Goal: Information Seeking & Learning: Learn about a topic

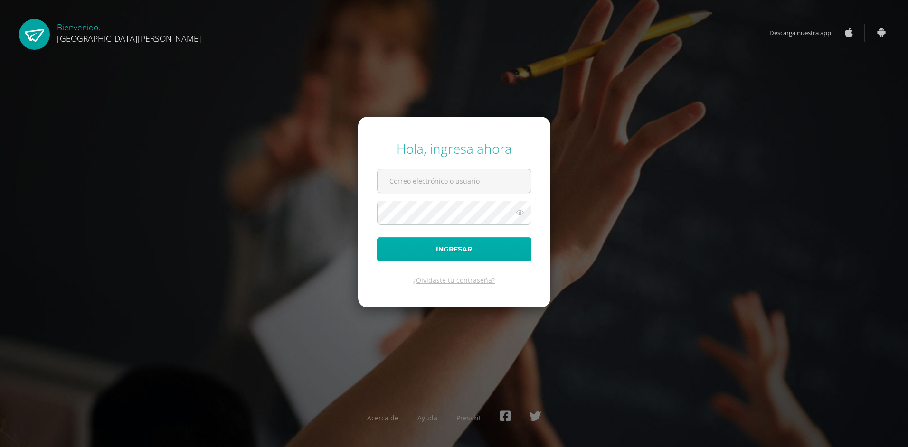
type input "info1+brithanyquixtan@edoo.io"
click at [440, 259] on button "Ingresar" at bounding box center [454, 249] width 154 height 24
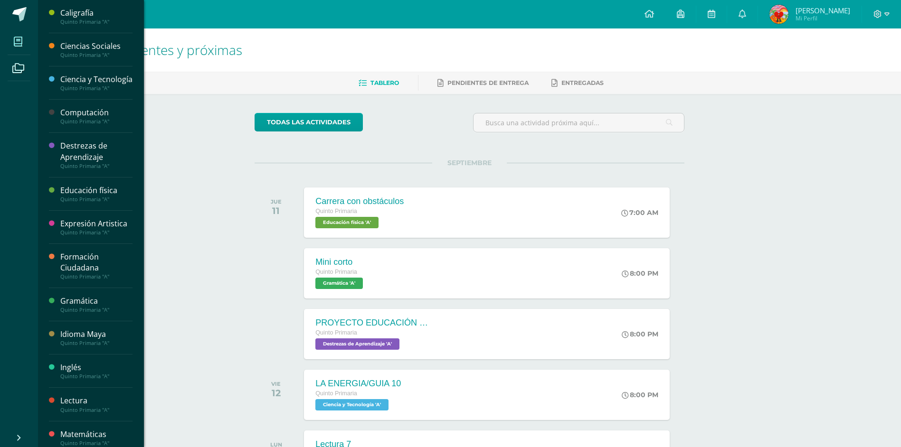
click at [28, 44] on span at bounding box center [18, 41] width 21 height 21
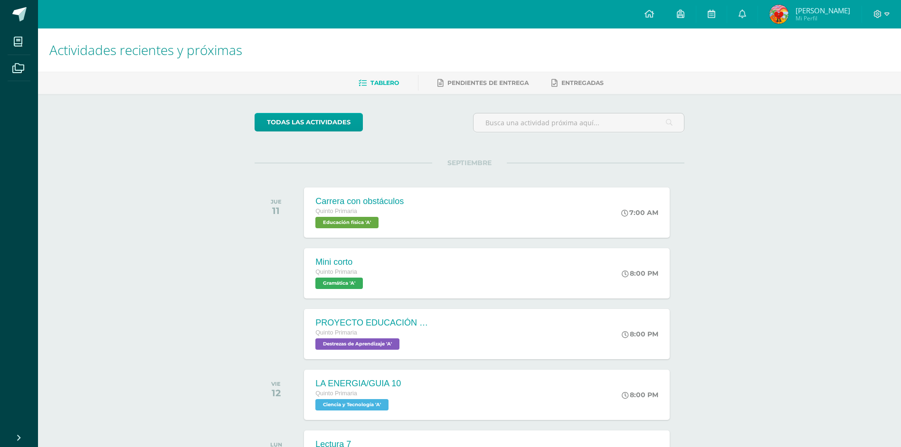
scroll to position [154, 0]
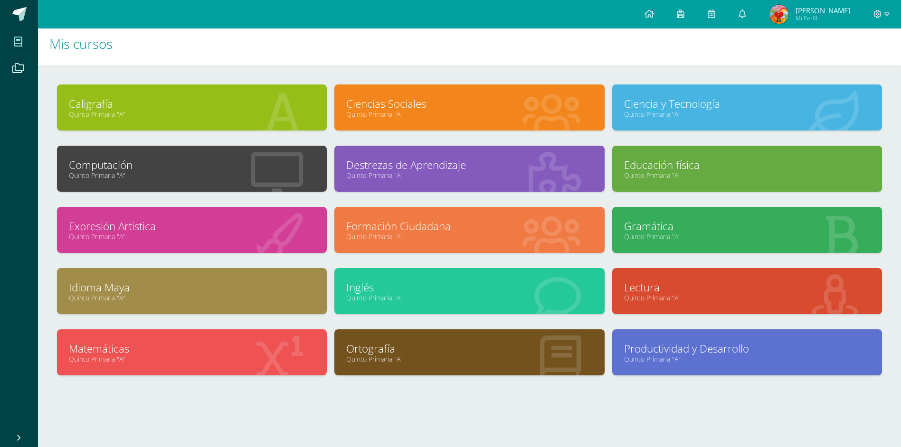
scroll to position [9, 0]
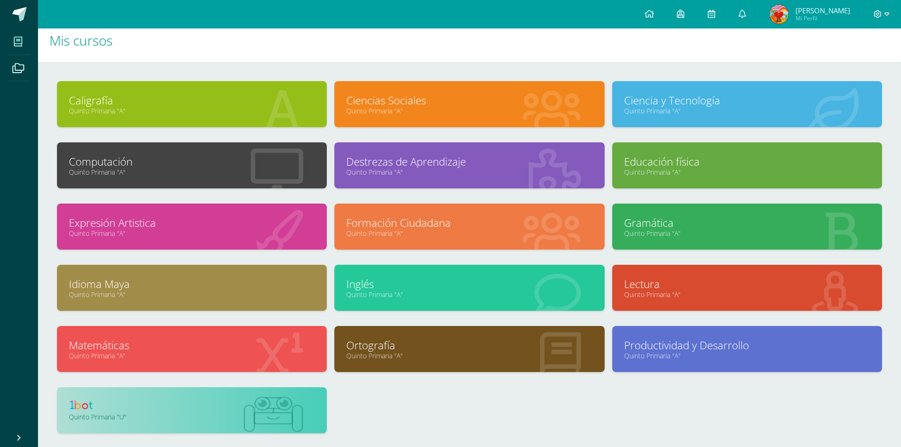
drag, startPoint x: 150, startPoint y: 411, endPoint x: 199, endPoint y: 374, distance: 62.1
click at [150, 411] on link at bounding box center [192, 406] width 246 height 15
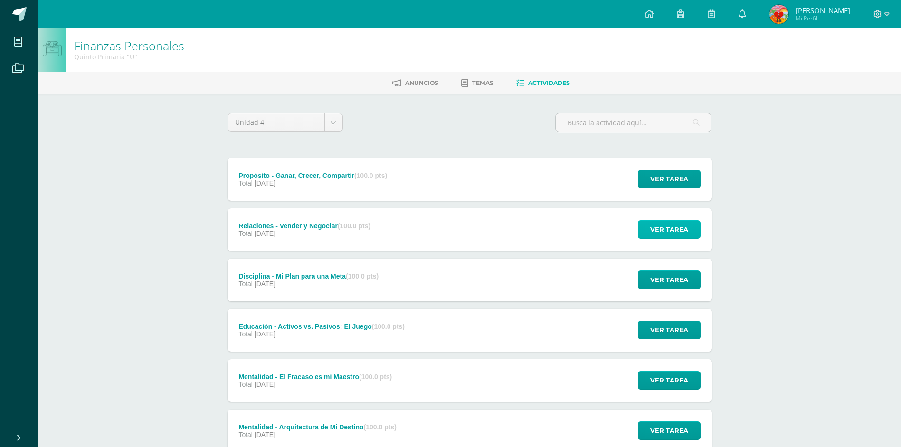
click at [656, 235] on span "Ver tarea" at bounding box center [669, 230] width 38 height 18
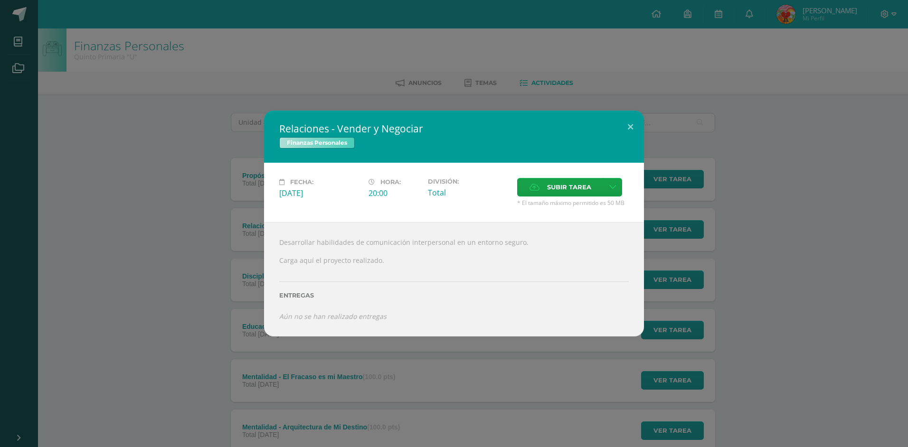
click at [587, 99] on div "Relaciones - Vender y Negociar Finanzas Personales Fecha: Jueves 30 de Octubre …" at bounding box center [454, 223] width 908 height 447
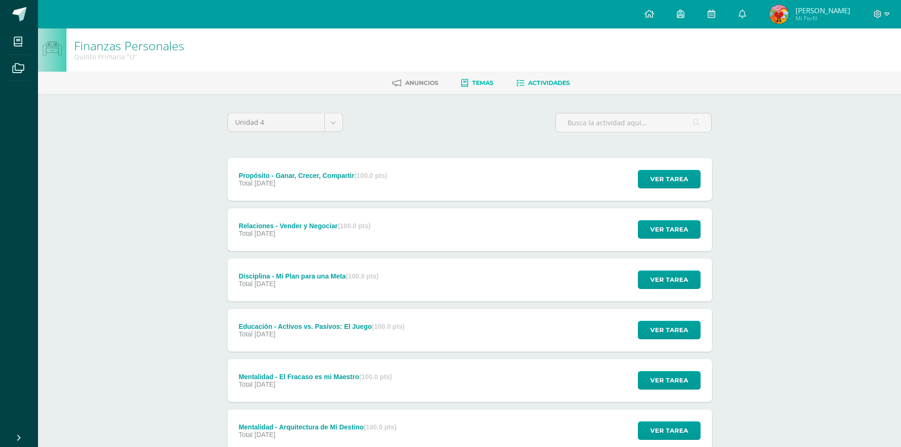
click at [488, 82] on span "Temas" at bounding box center [482, 82] width 21 height 7
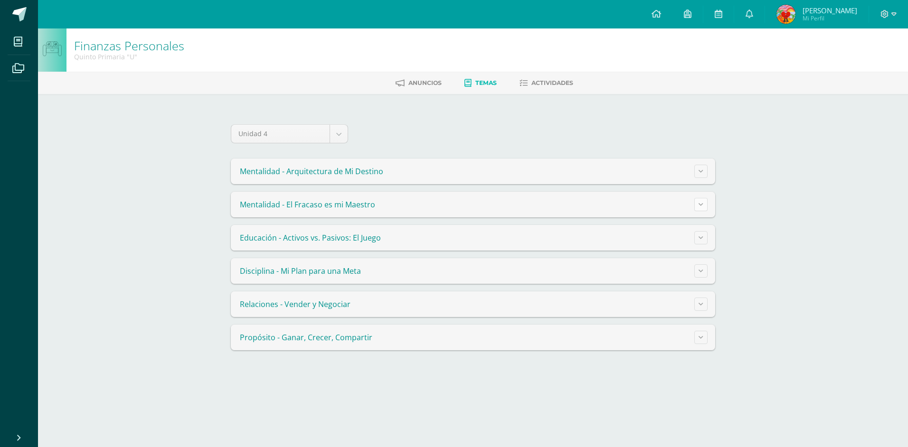
click at [705, 206] on button at bounding box center [700, 204] width 13 height 13
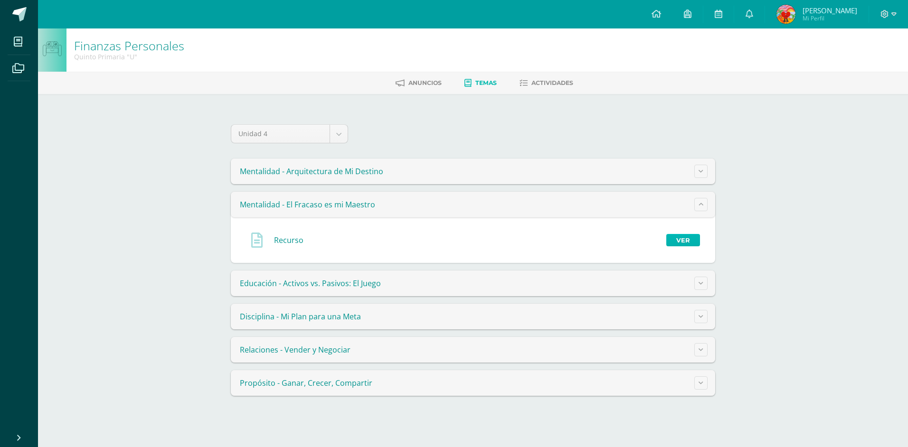
click at [682, 241] on link "Ver" at bounding box center [683, 240] width 34 height 12
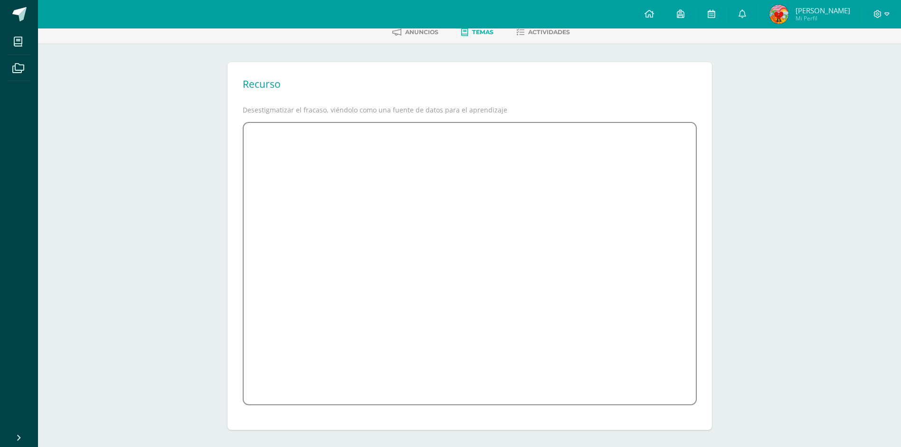
scroll to position [53, 0]
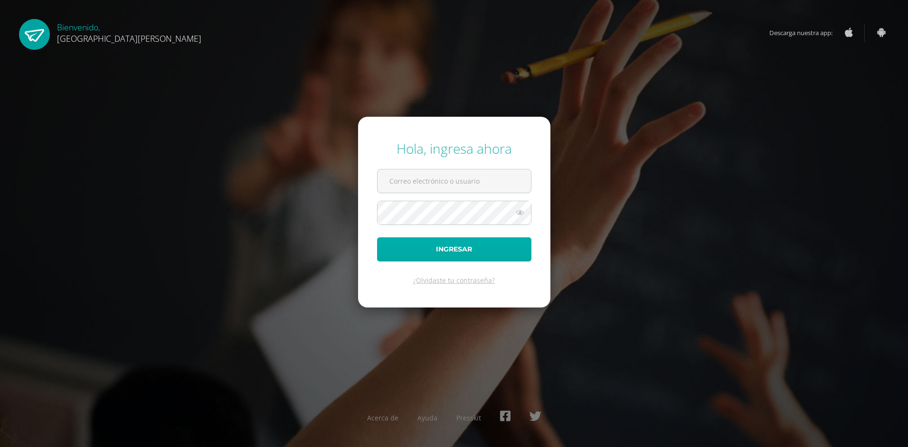
type input "[EMAIL_ADDRESS][DOMAIN_NAME]"
click at [433, 240] on button "Ingresar" at bounding box center [454, 249] width 154 height 24
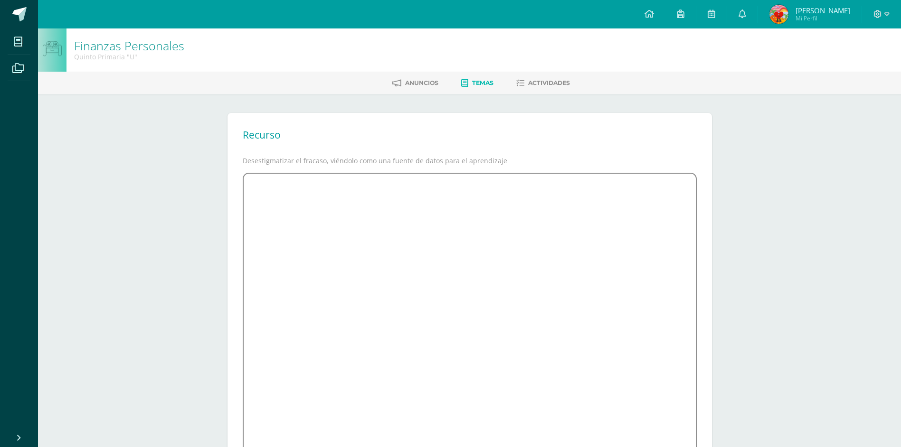
click at [752, 313] on div "Finanzas Personales Quinto Primaria "U" [GEOGRAPHIC_DATA] Temas Actividades Rec…" at bounding box center [469, 263] width 863 height 471
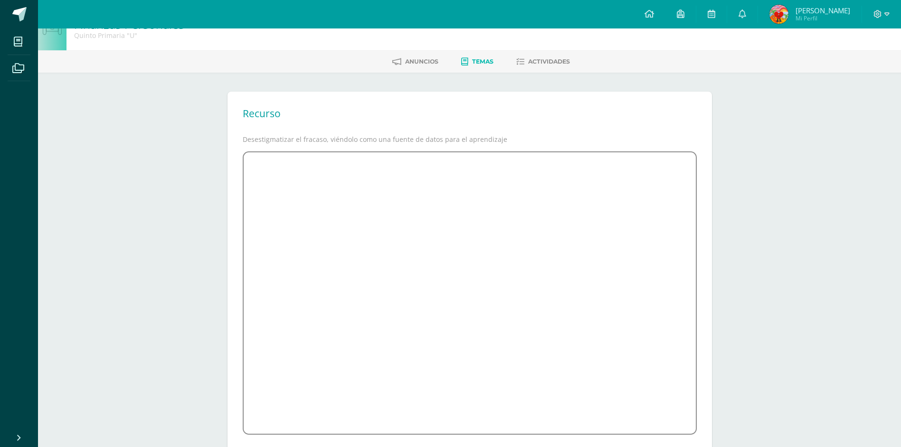
scroll to position [53, 0]
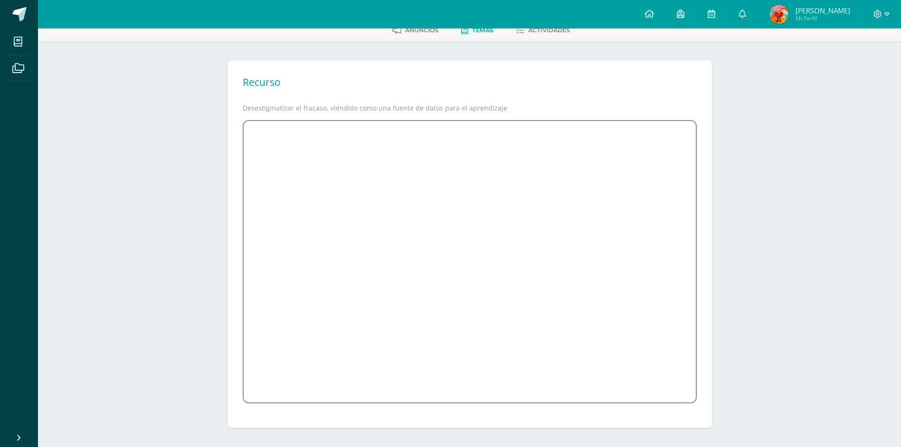
click at [708, 54] on div "Recurso Desestigmatizar el fracaso, viéndolo como una fuente de datos para el a…" at bounding box center [469, 244] width 522 height 406
